Goal: Information Seeking & Learning: Learn about a topic

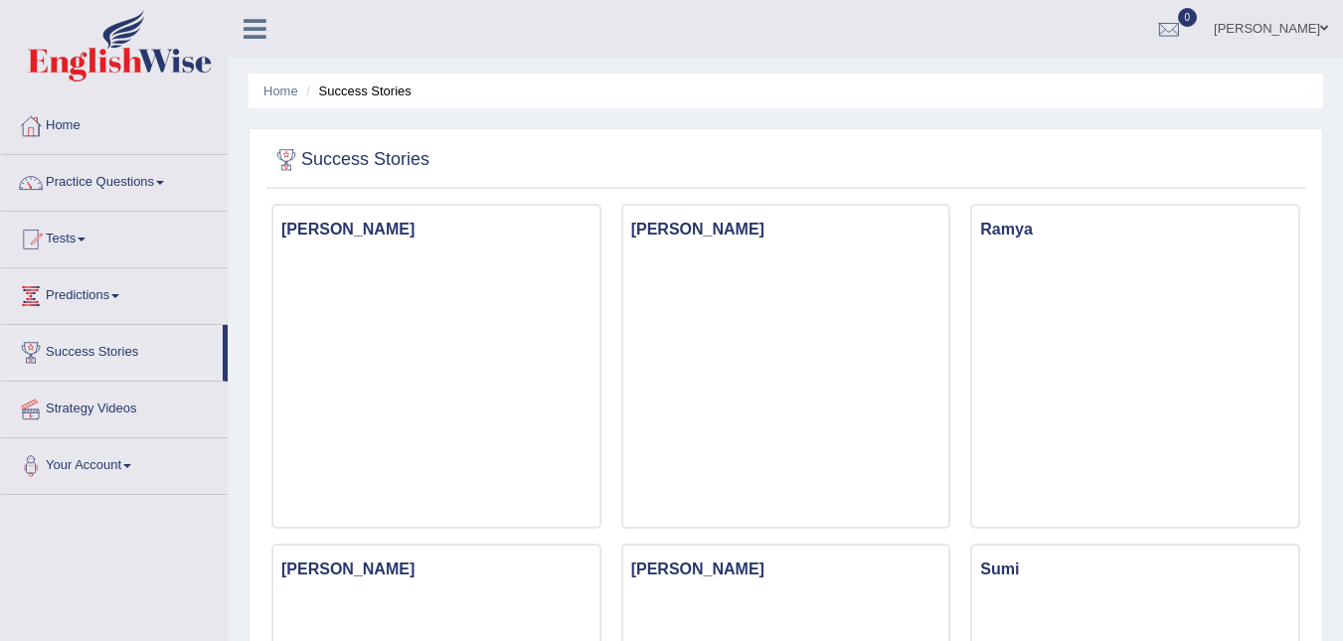
click at [158, 183] on link "Practice Questions" at bounding box center [114, 180] width 227 height 50
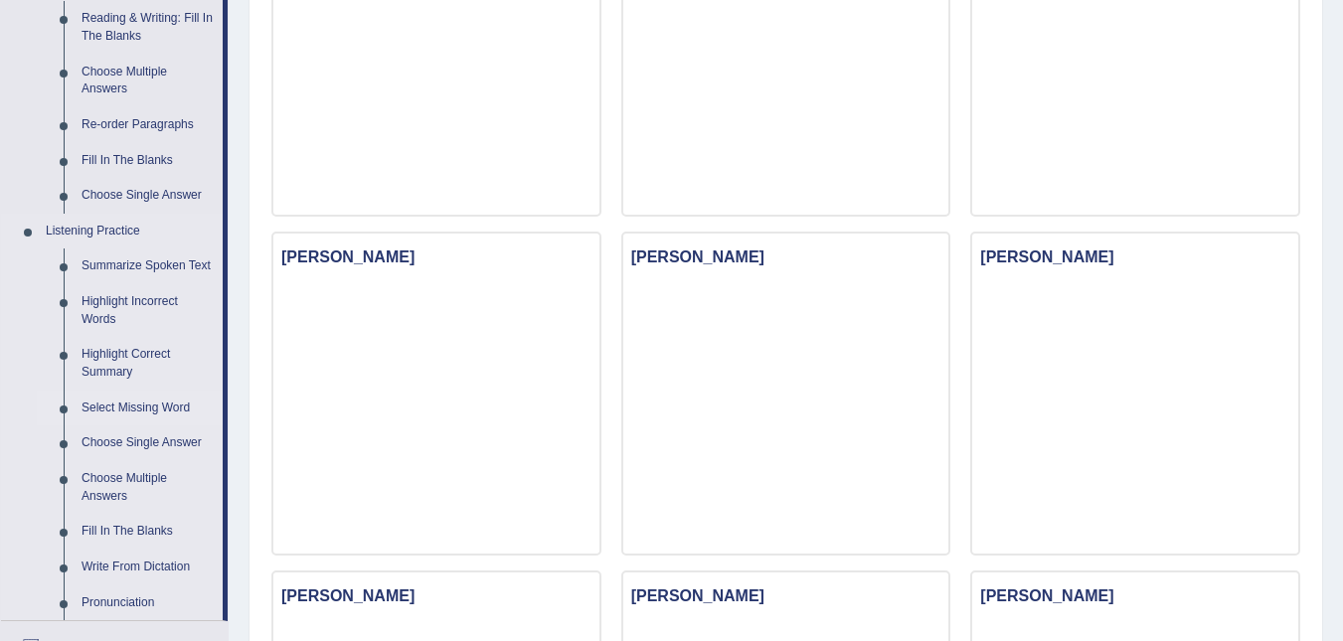
scroll to position [596, 0]
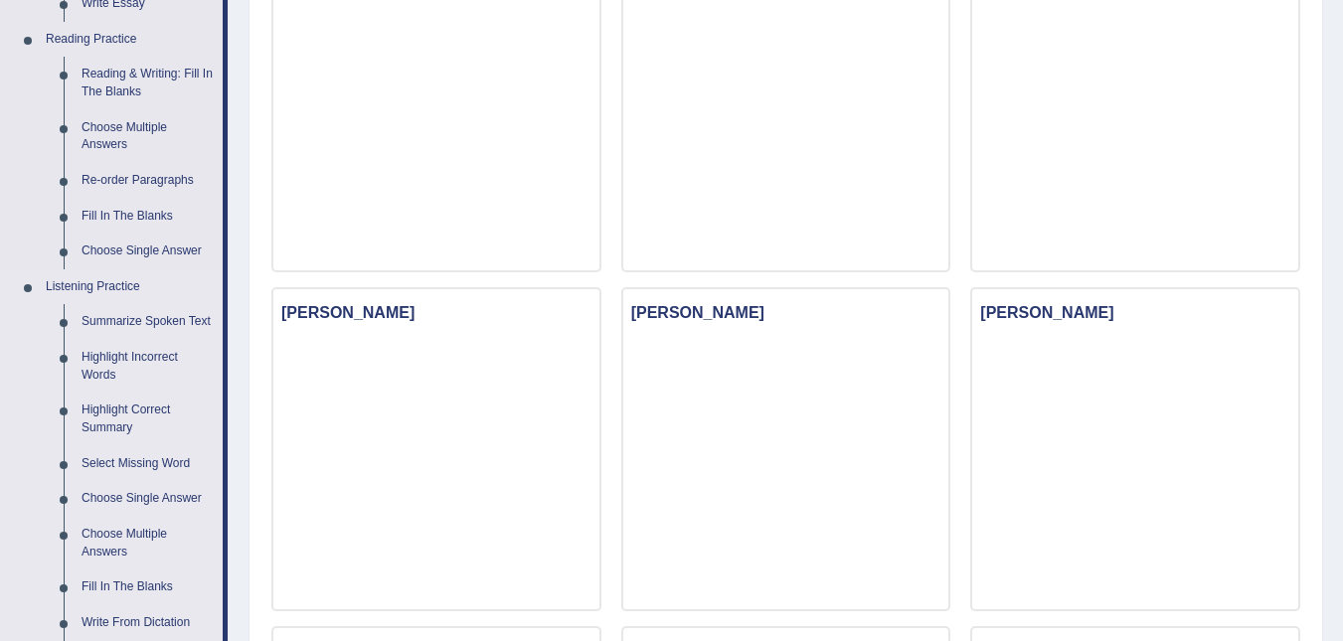
click at [101, 284] on link "Listening Practice" at bounding box center [130, 287] width 186 height 36
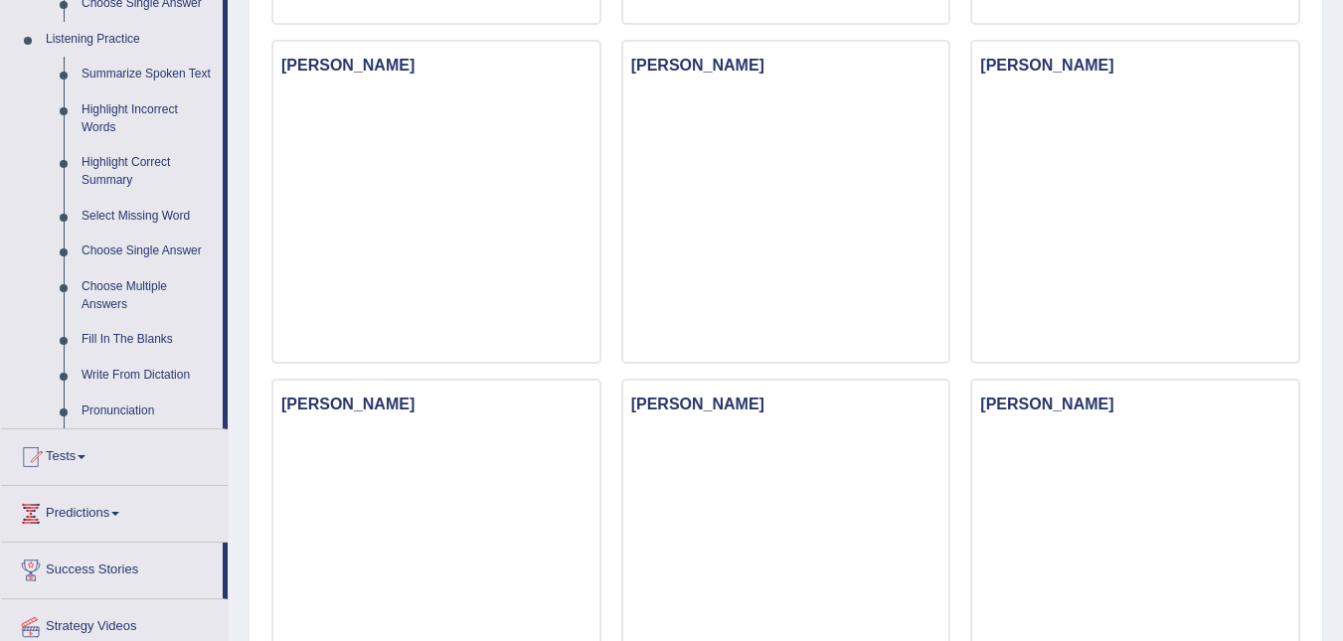
scroll to position [795, 0]
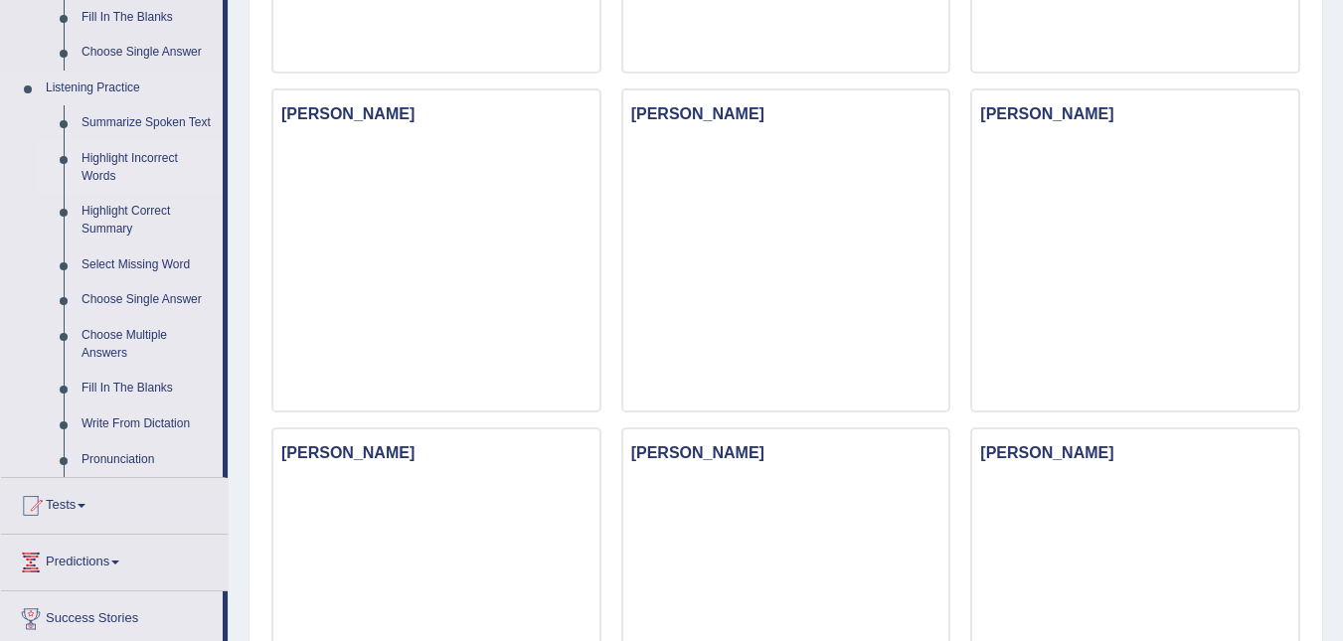
click at [102, 161] on link "Highlight Incorrect Words" at bounding box center [148, 167] width 150 height 53
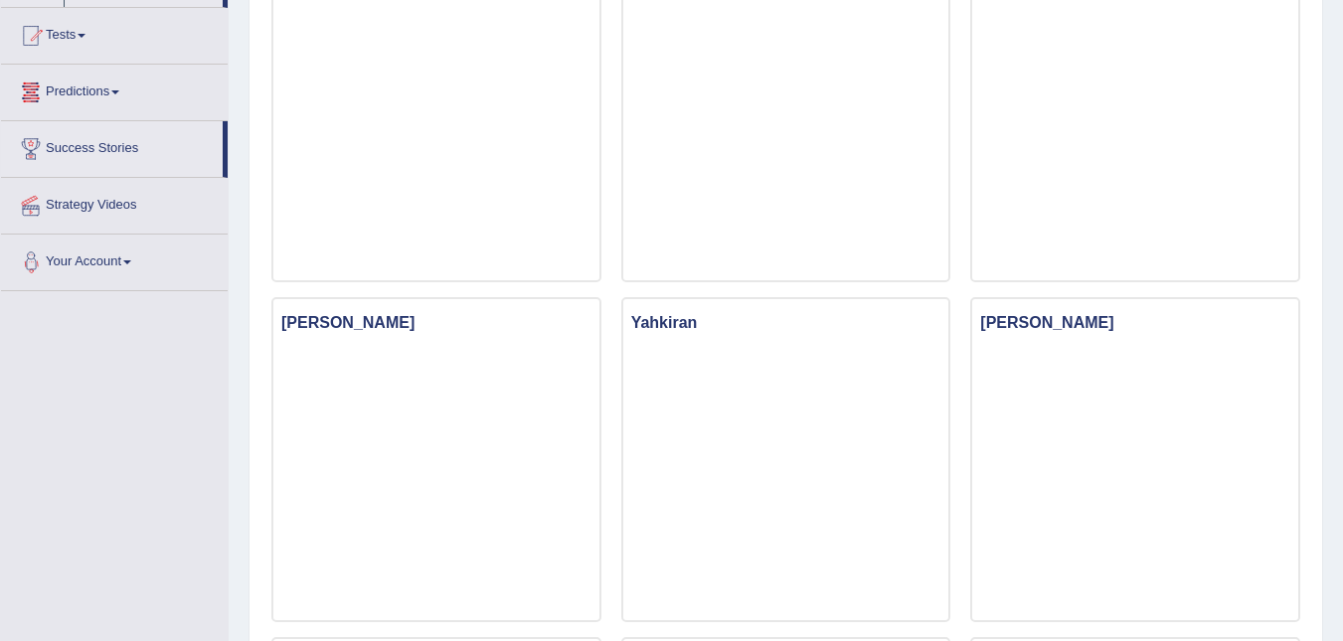
scroll to position [1359, 0]
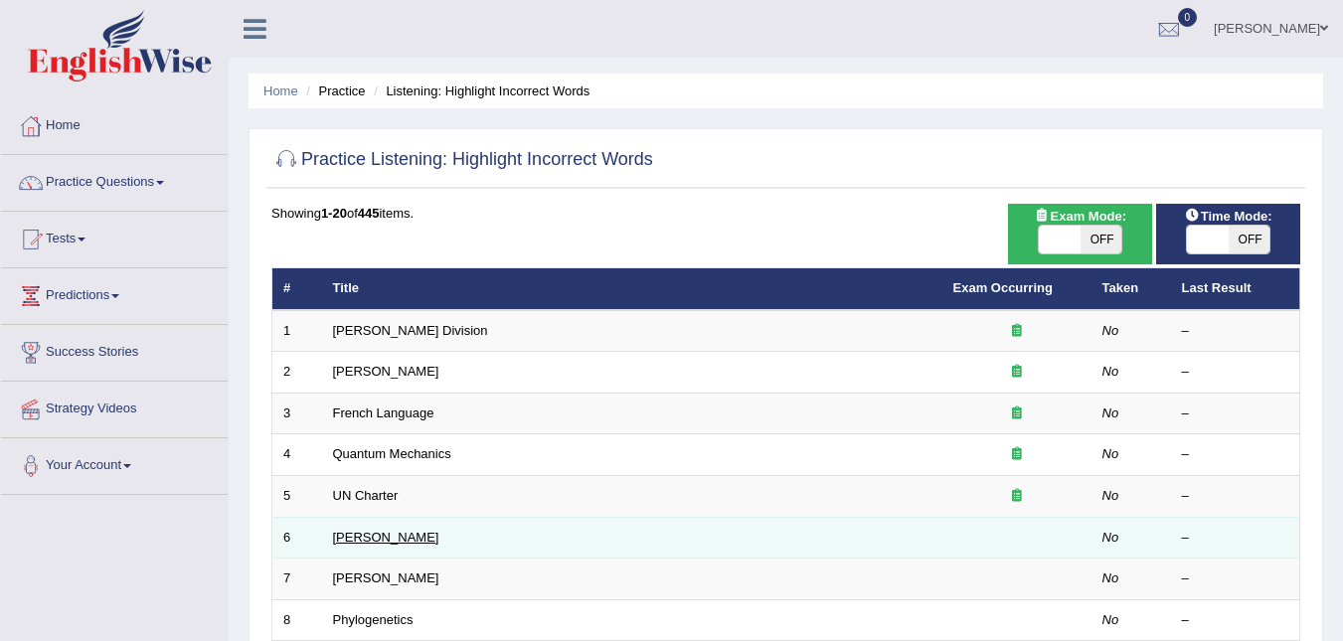
click at [342, 537] on link "[PERSON_NAME]" at bounding box center [386, 537] width 106 height 15
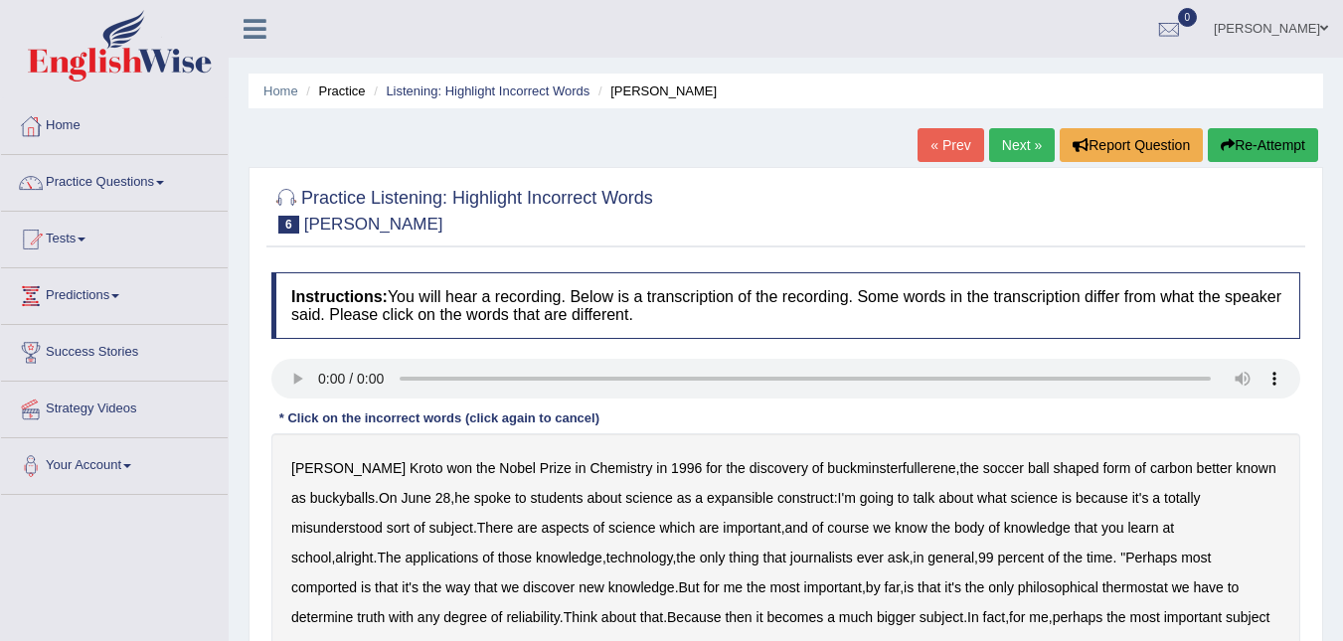
drag, startPoint x: 526, startPoint y: 408, endPoint x: 458, endPoint y: 395, distance: 69.0
click at [502, 409] on div "* Click on the incorrect words (click again to cancel)" at bounding box center [439, 417] width 336 height 19
